Goal: Information Seeking & Learning: Learn about a topic

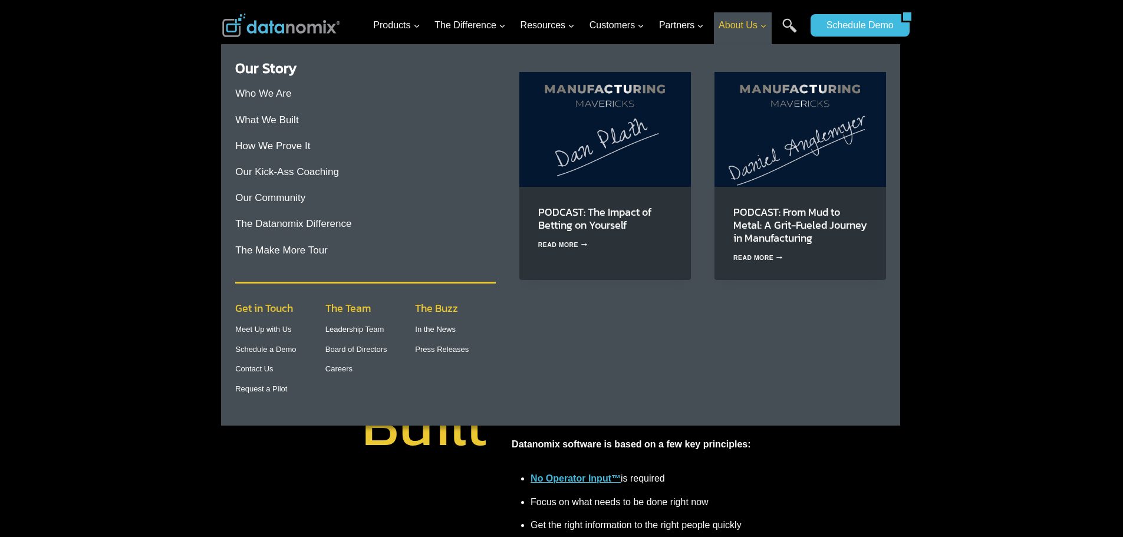
click at [751, 28] on span "About Us Expand" at bounding box center [743, 25] width 48 height 15
click at [362, 331] on link "Leadership Team" at bounding box center [354, 329] width 59 height 9
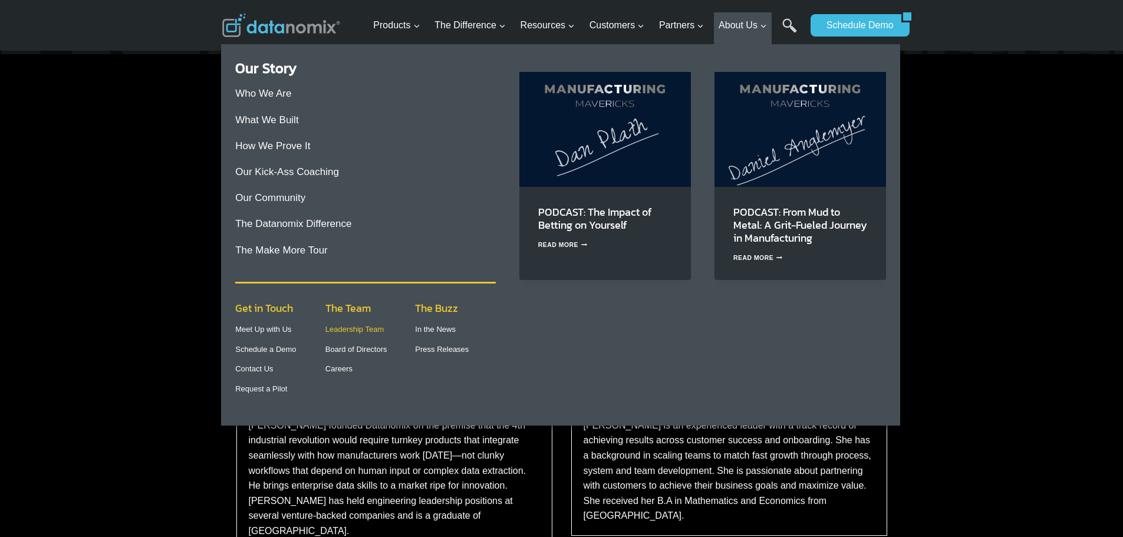
scroll to position [1140, 0]
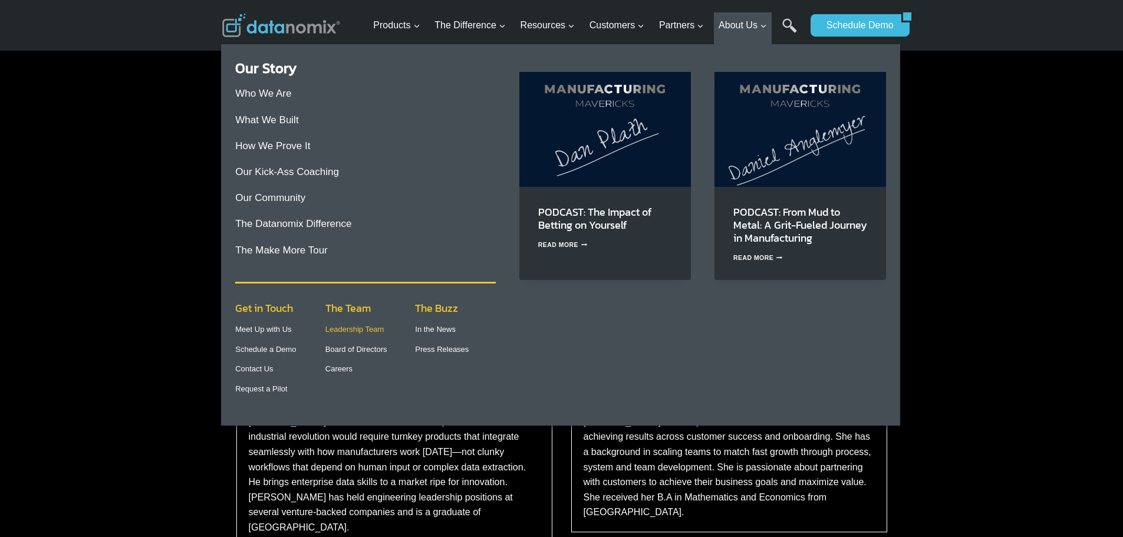
click at [359, 330] on link "Leadership Team" at bounding box center [354, 329] width 59 height 9
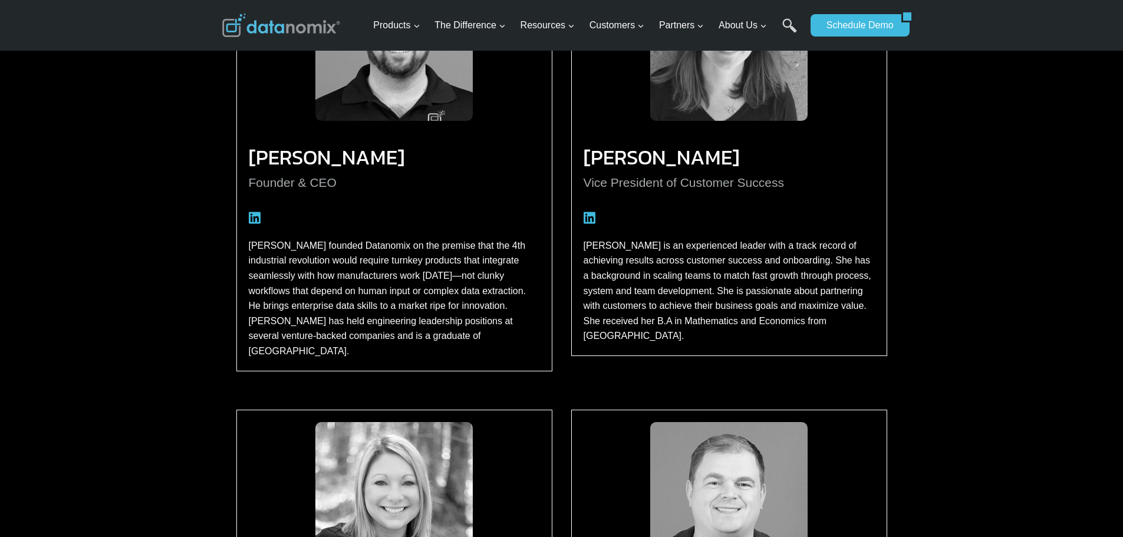
scroll to position [1317, 0]
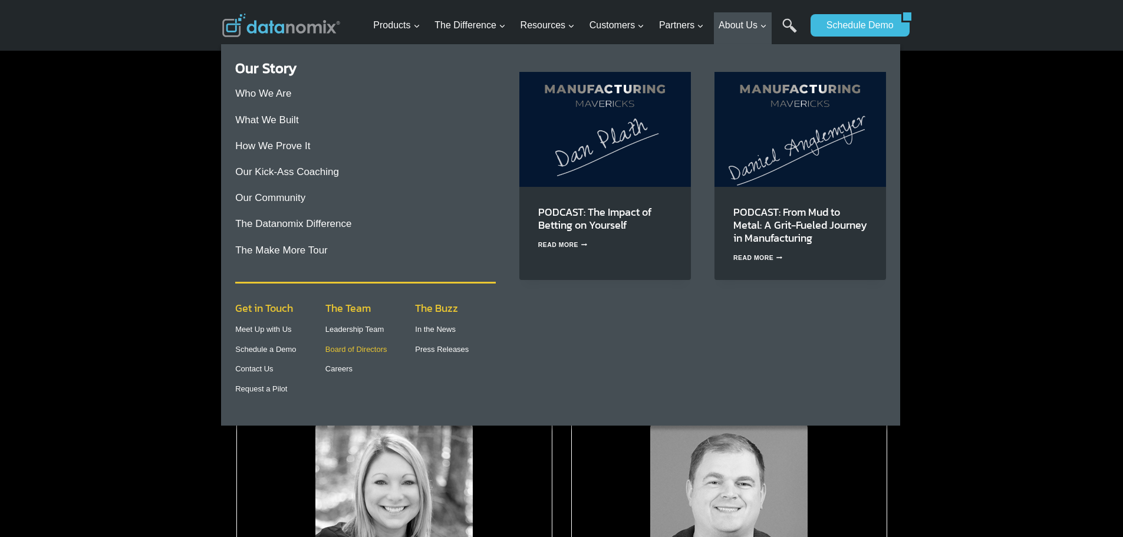
click at [351, 351] on link "Board of Directors" at bounding box center [356, 349] width 62 height 9
